Goal: Transaction & Acquisition: Purchase product/service

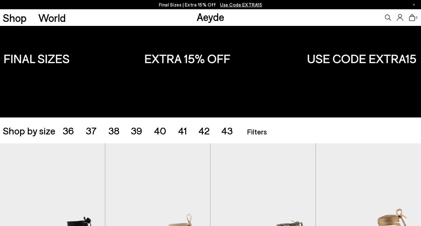
scroll to position [27, 0]
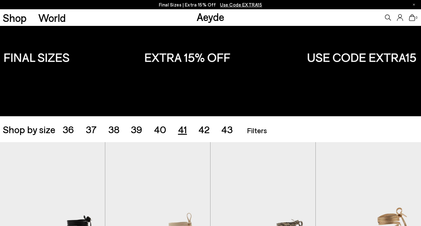
click at [184, 132] on span "41" at bounding box center [182, 130] width 9 height 12
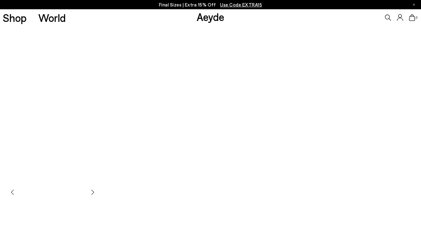
scroll to position [319, 0]
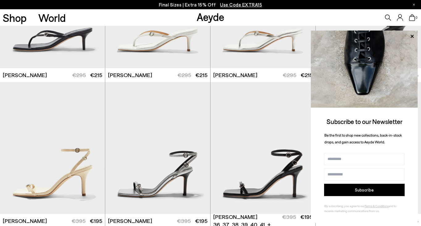
scroll to position [710, 0]
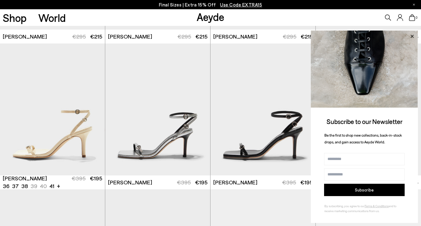
click at [414, 36] on icon at bounding box center [412, 36] width 8 height 8
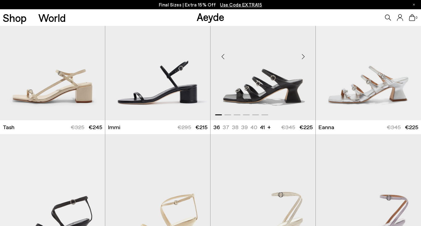
scroll to position [1237, 0]
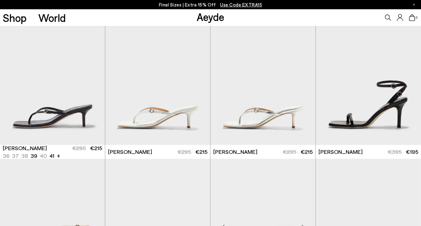
scroll to position [592, 0]
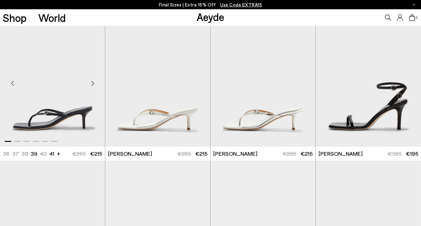
click at [93, 85] on div "Next slide" at bounding box center [92, 83] width 19 height 19
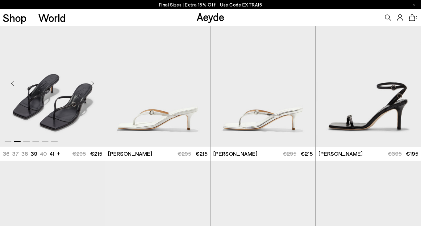
click at [93, 85] on div "Next slide" at bounding box center [92, 83] width 19 height 19
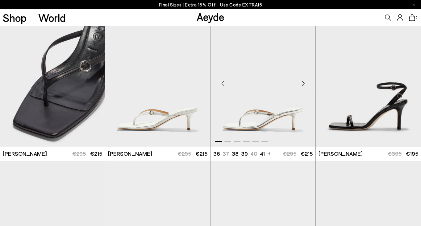
click at [306, 85] on div "Next slide" at bounding box center [303, 83] width 19 height 19
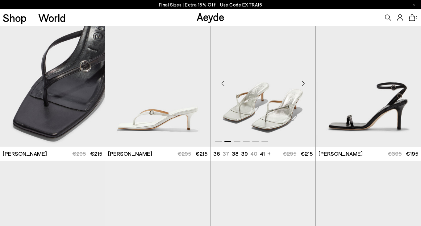
click at [306, 85] on div "Next slide" at bounding box center [303, 83] width 19 height 19
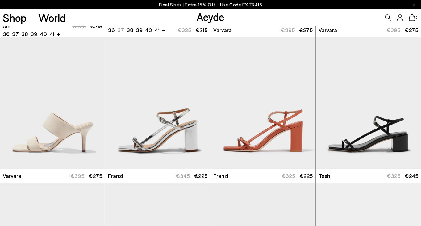
scroll to position [1008, 0]
